Goal: Transaction & Acquisition: Book appointment/travel/reservation

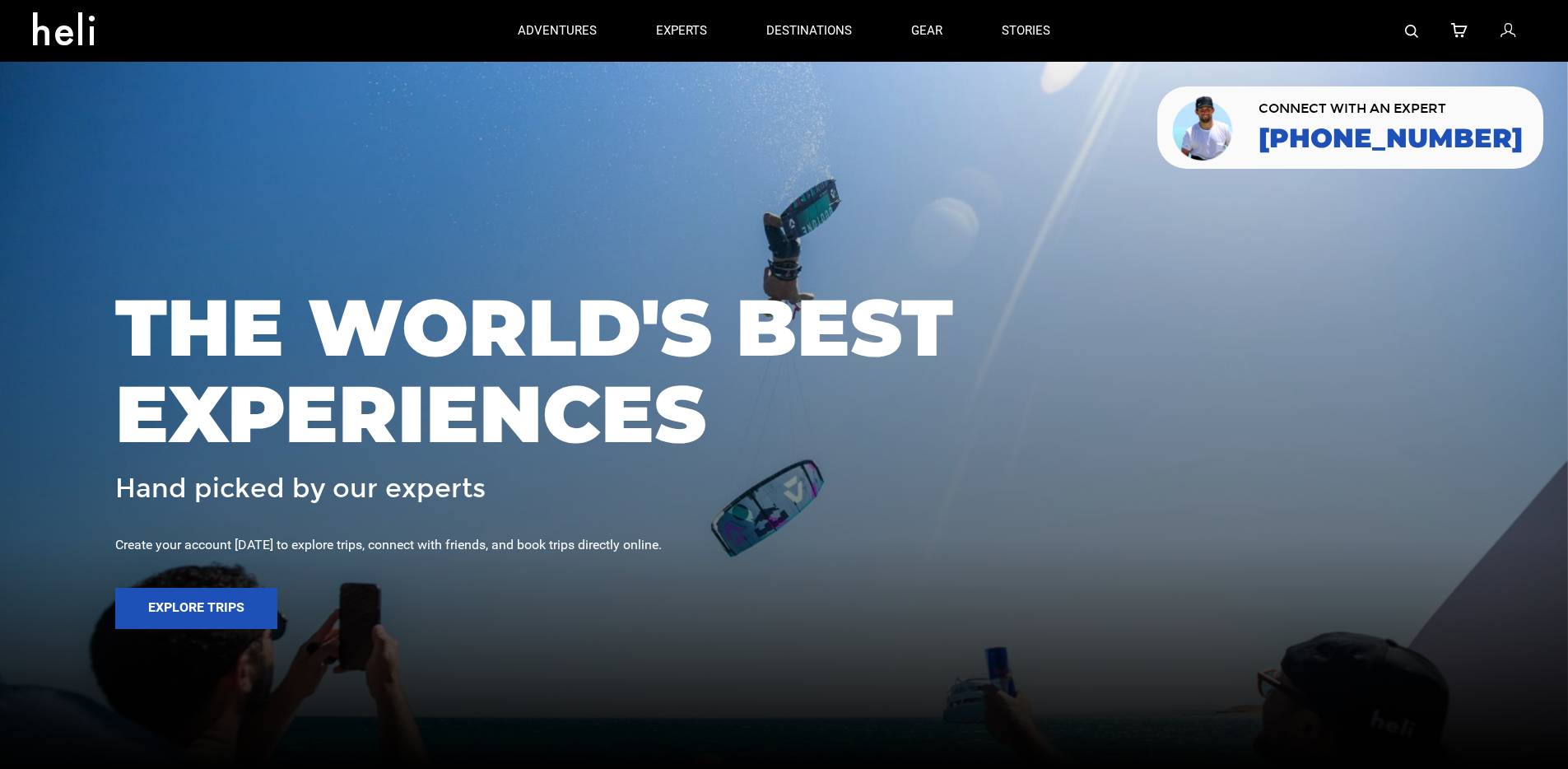
click at [1406, 29] on img at bounding box center [1412, 32] width 13 height 13
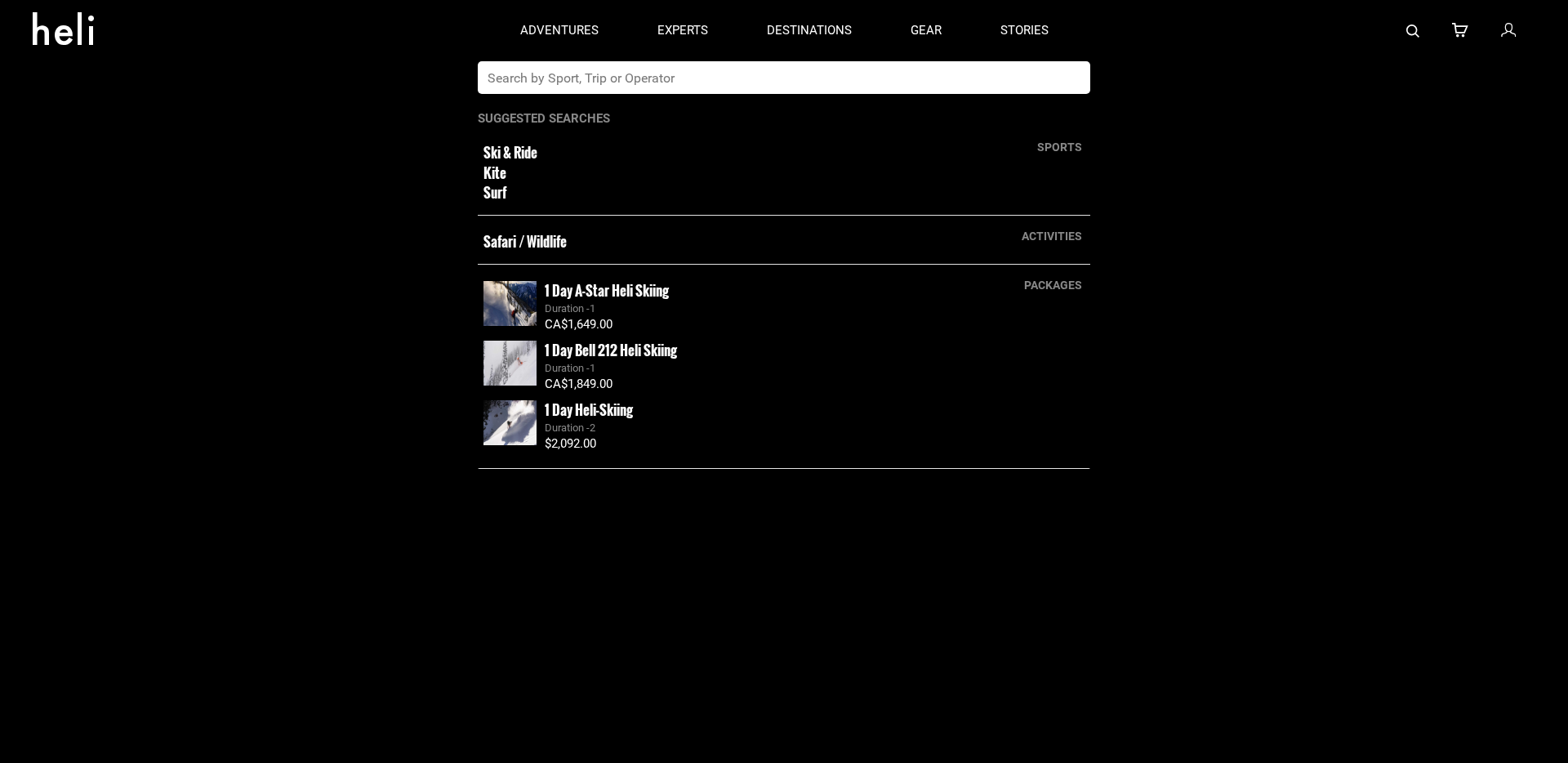
click at [519, 73] on input "text" at bounding box center [767, 77] width 579 height 32
click at [500, 74] on input "text" at bounding box center [767, 77] width 579 height 32
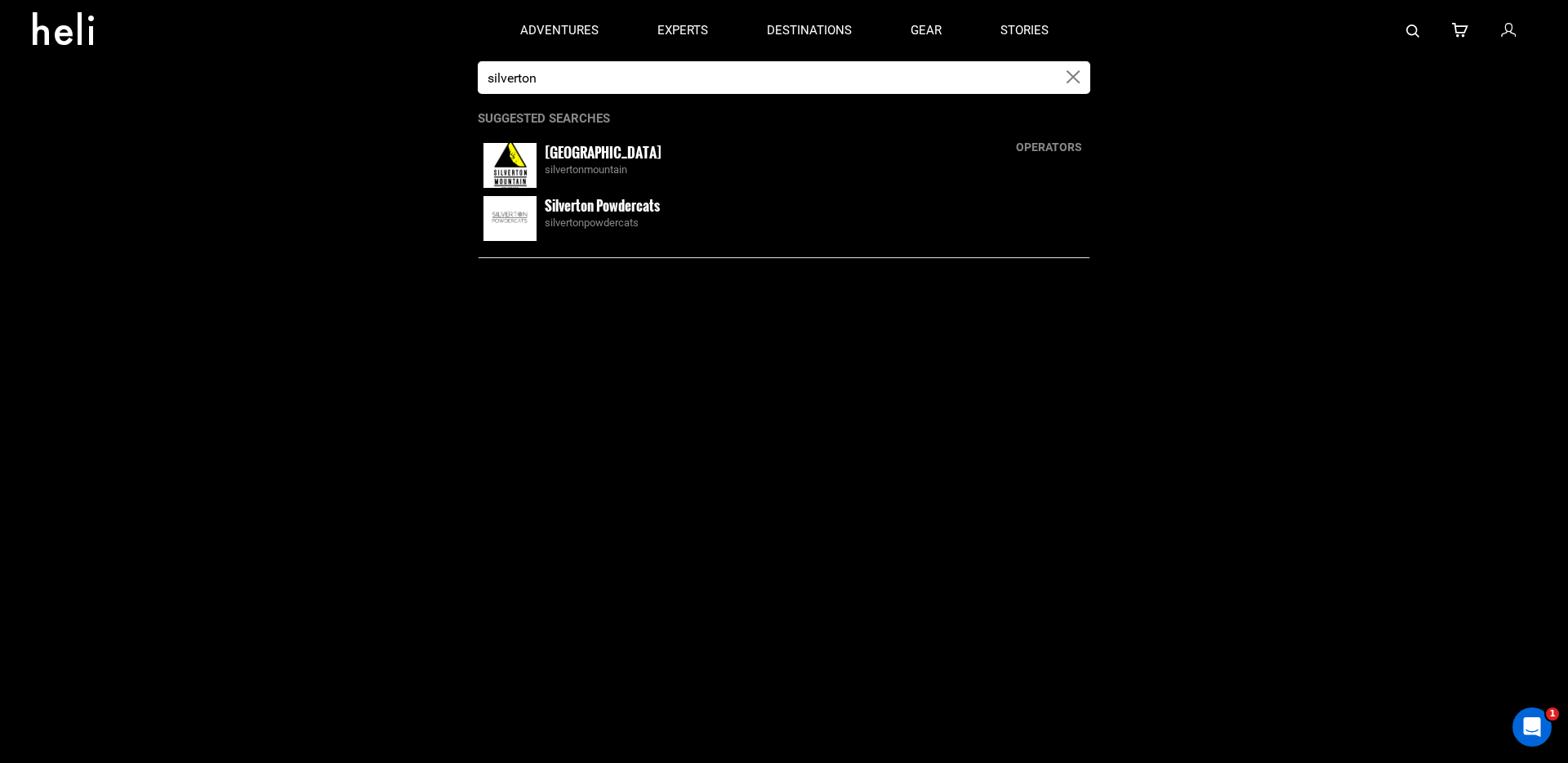
type input "silverton"
click at [525, 165] on img at bounding box center [510, 165] width 53 height 45
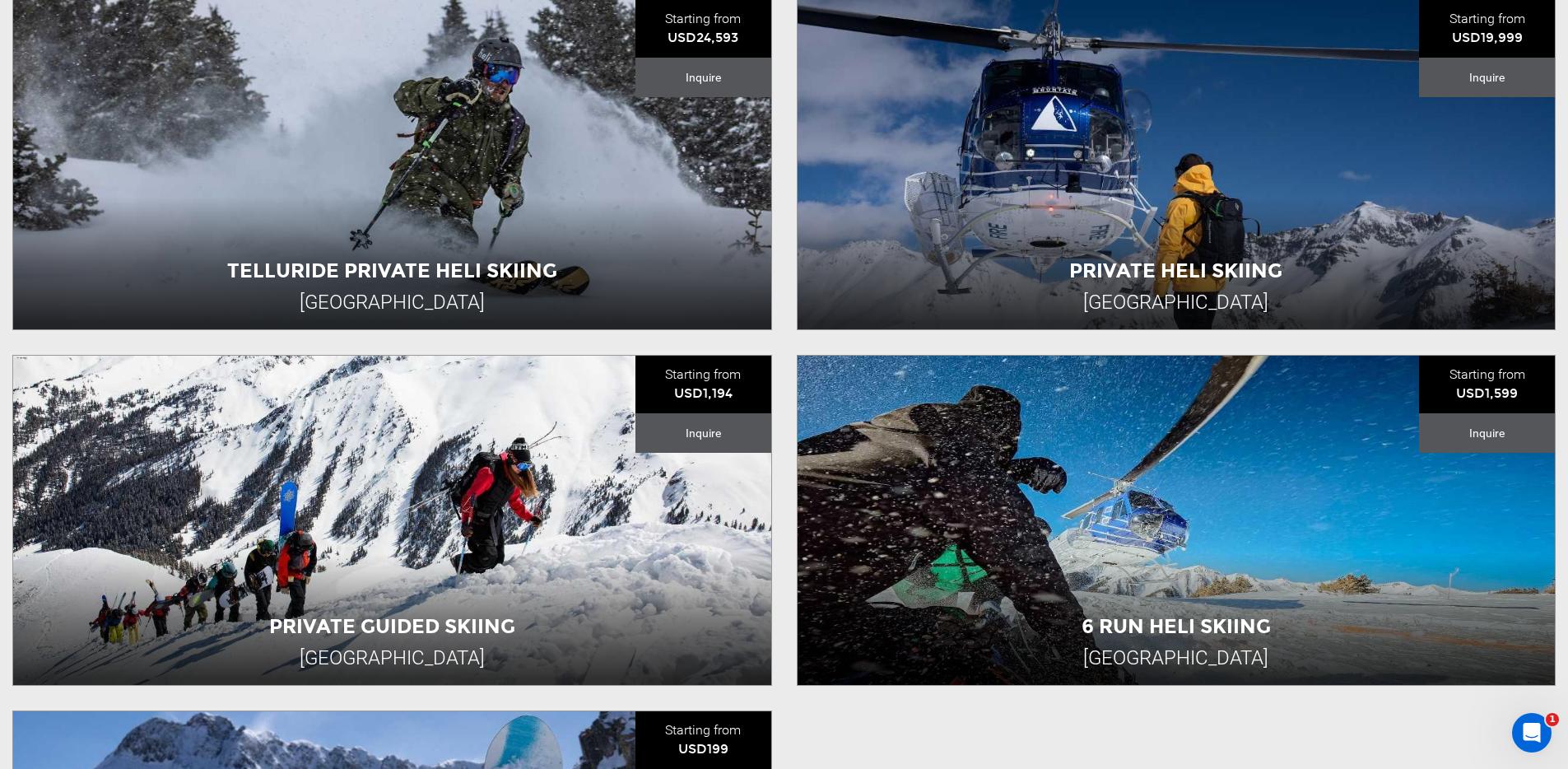
scroll to position [549, 0]
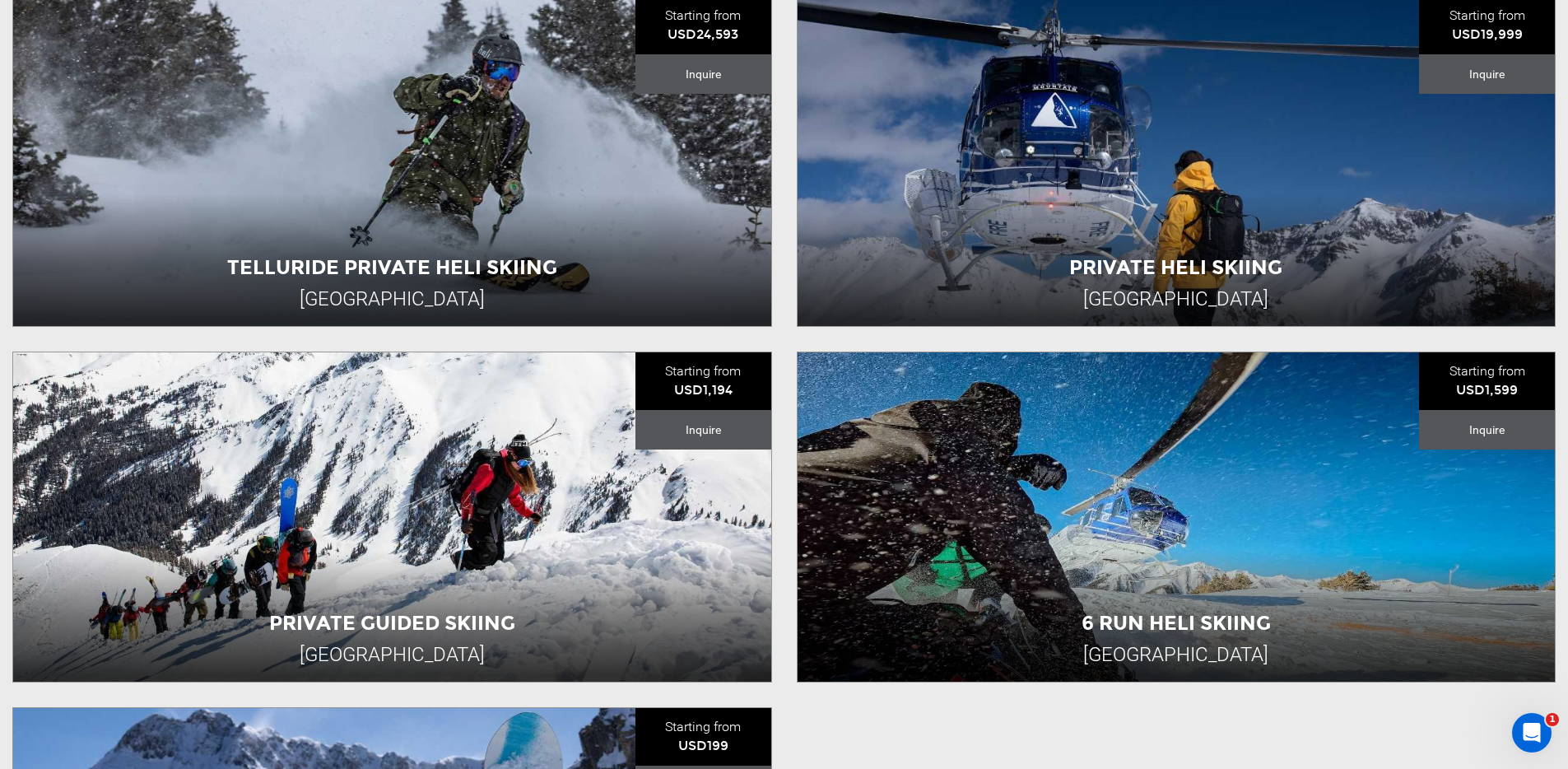
click at [777, 386] on div "Private Guided Skiing Silverton Mountain Starting from USD1,194 Inquire Private…" at bounding box center [392, 517] width 784 height 331
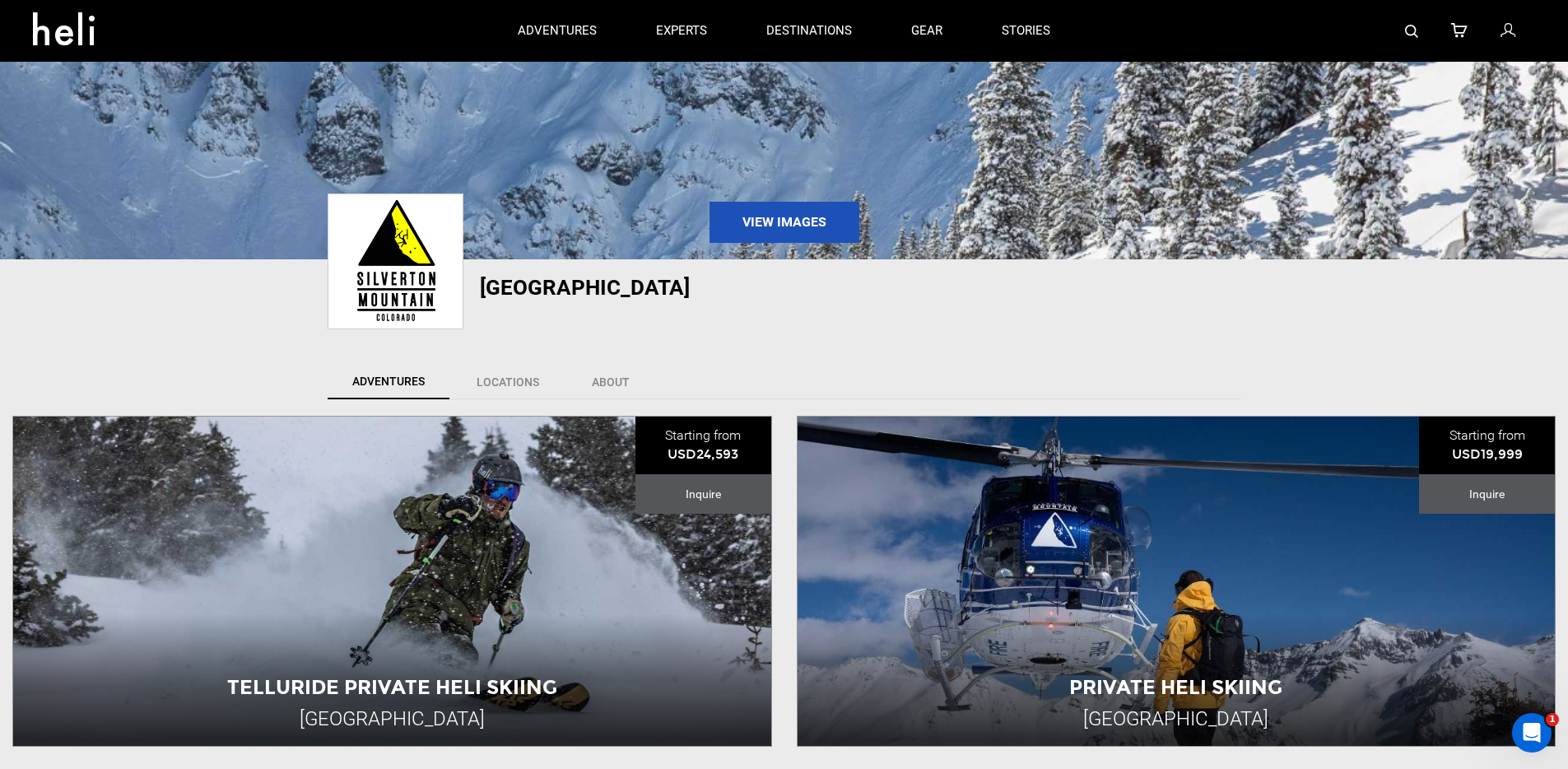
scroll to position [268, 0]
